Goal: Transaction & Acquisition: Purchase product/service

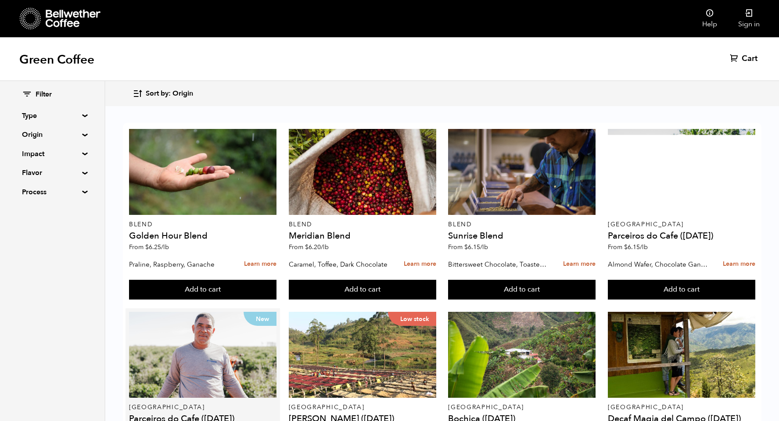
scroll to position [638, 0]
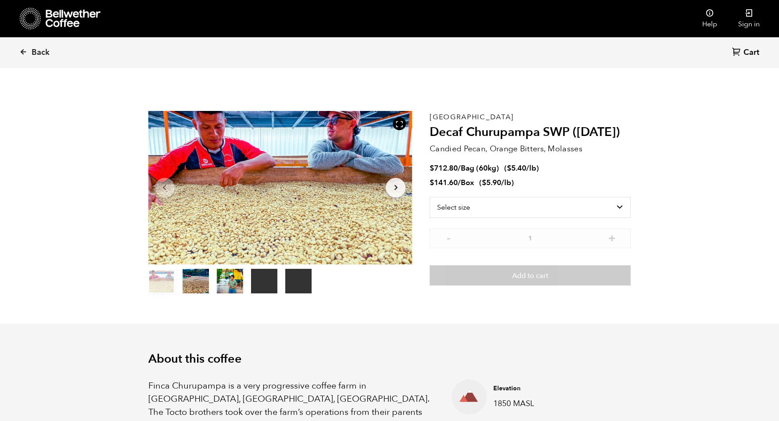
scroll to position [382, 467]
click at [518, 203] on select "Select size Bag (60kg) (132 lbs) Box (24 lbs)" at bounding box center [529, 207] width 201 height 21
select select "bag-3"
click at [429, 197] on select "Select size Bag (60kg) (132 lbs) Box (24 lbs)" at bounding box center [529, 207] width 201 height 21
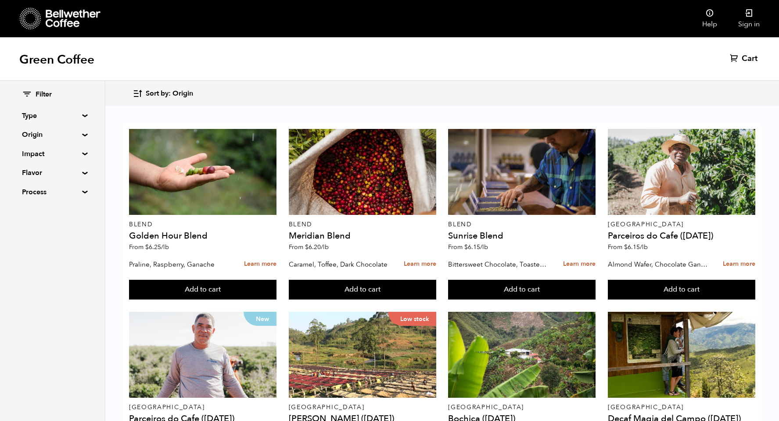
scroll to position [180, 0]
click at [401, 86] on div "Sort by: Origin Sort by: Origin Sort by: Most recent Sort by: Name Sort by: Pri…" at bounding box center [441, 93] width 618 height 21
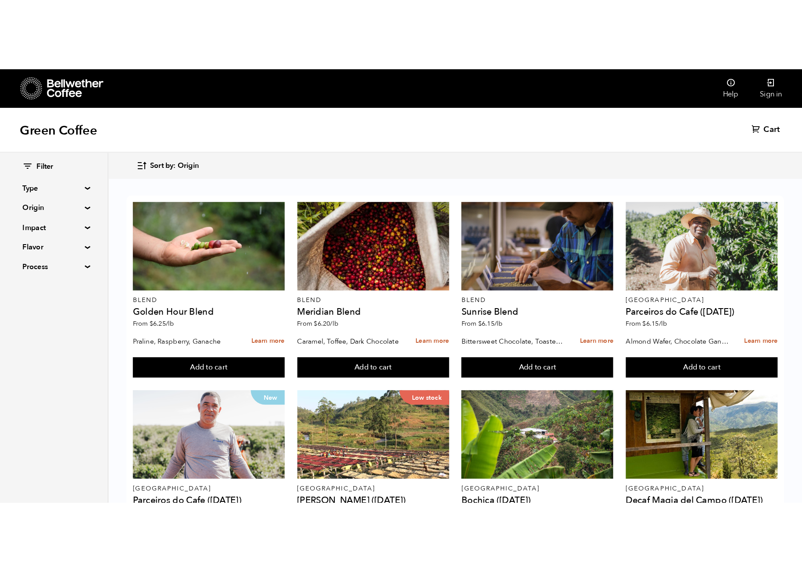
scroll to position [150, 0]
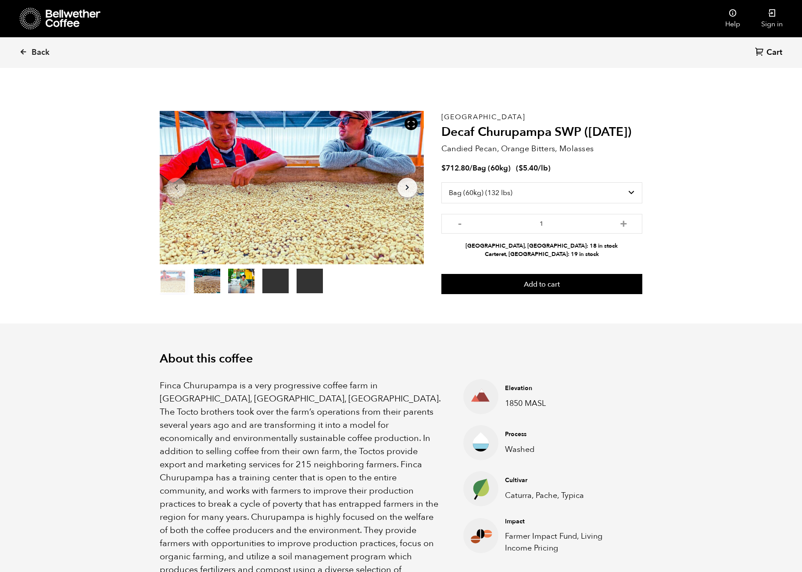
select select "bag-3"
